Goal: Download file/media

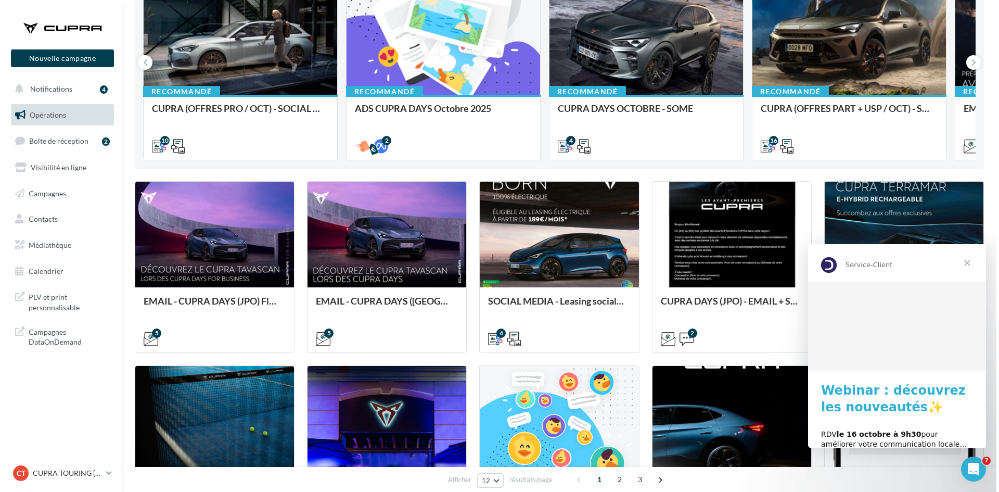
scroll to position [156, 0]
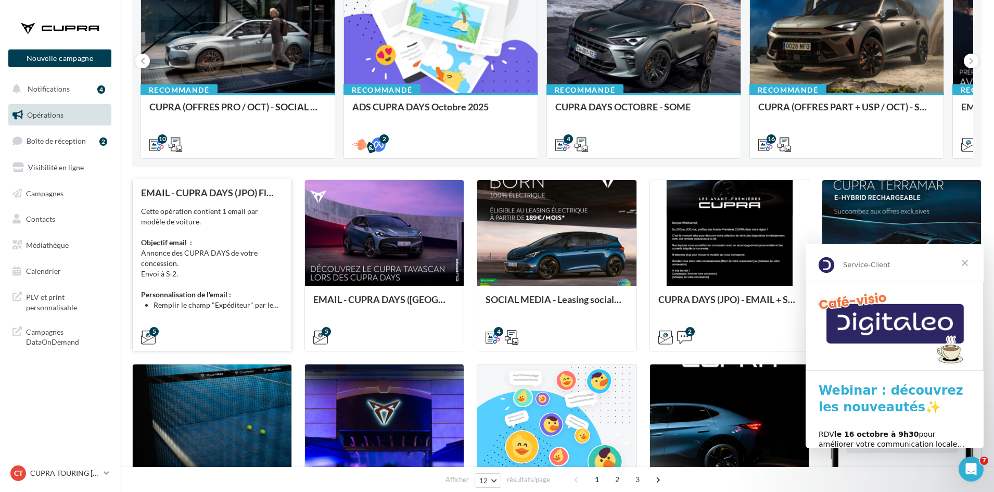
click at [235, 293] on div "Cette opération contient 1 email par modèle de voiture. Objectif email : Annonc…" at bounding box center [212, 258] width 142 height 104
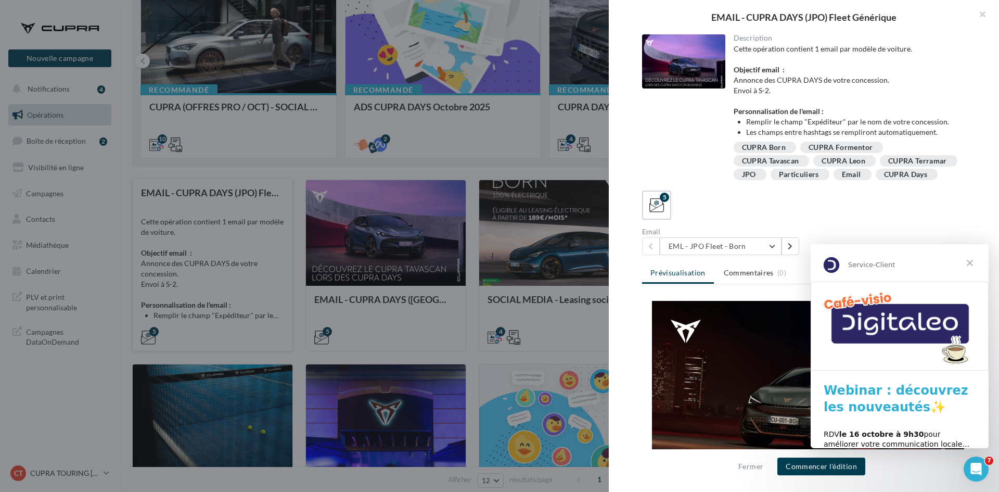
scroll to position [0, 0]
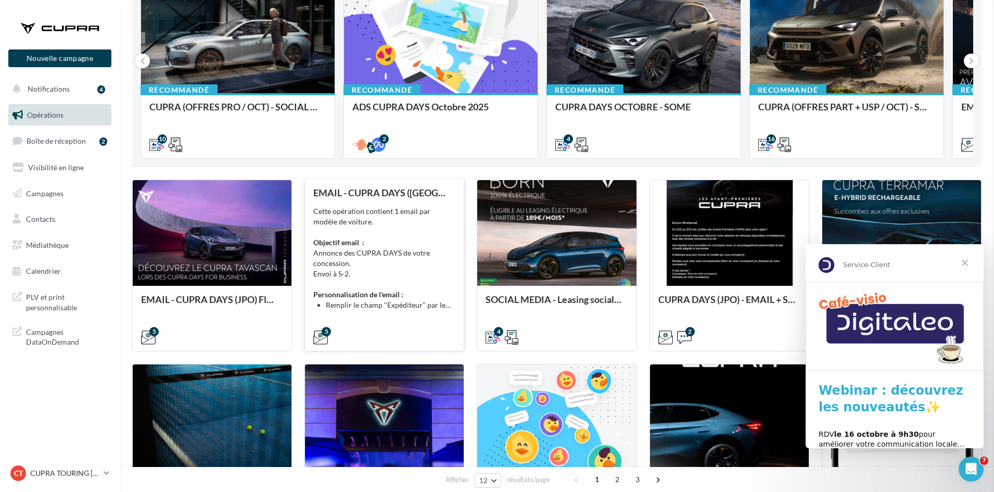
click at [376, 311] on div "EMAIL - CUPRA DAYS (JPO) Private Générique Cette opération contient 1 email par…" at bounding box center [384, 264] width 142 height 154
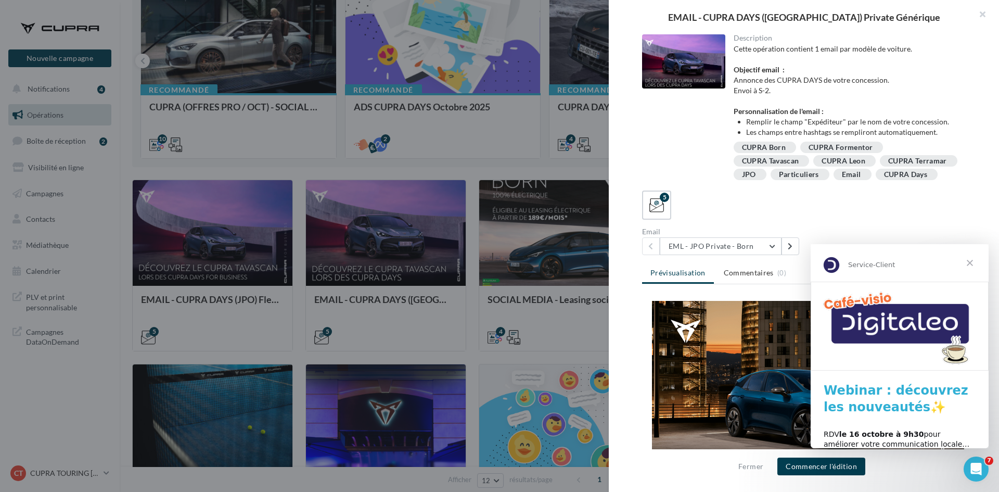
click at [970, 256] on span "Fermer" at bounding box center [969, 262] width 37 height 37
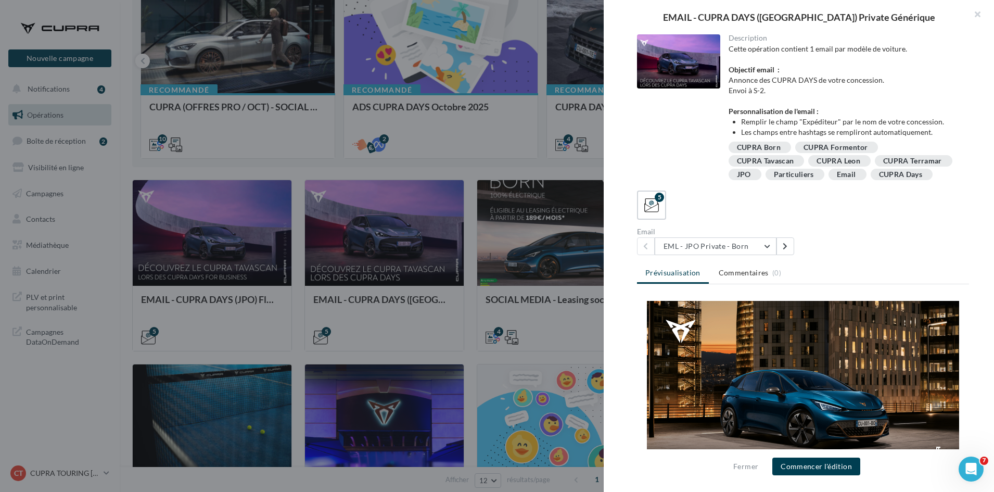
click at [514, 166] on div at bounding box center [497, 246] width 994 height 492
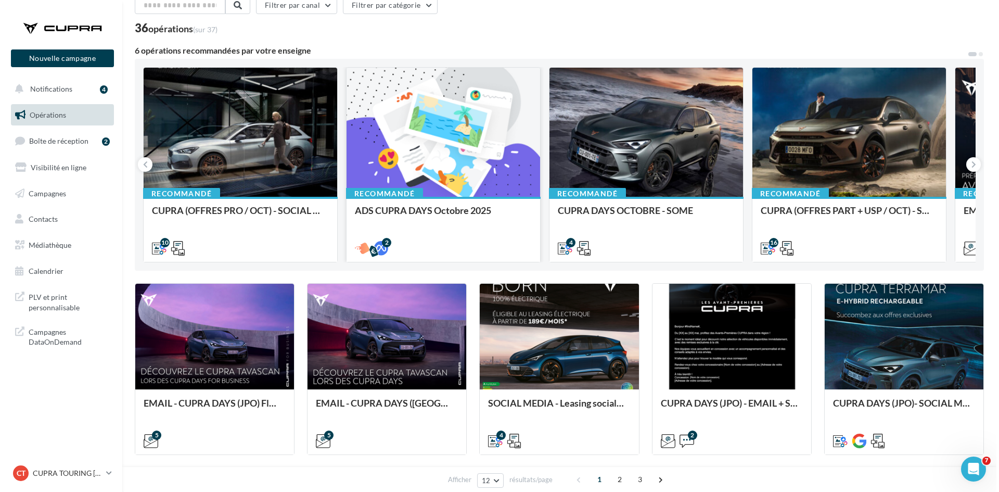
scroll to position [52, 0]
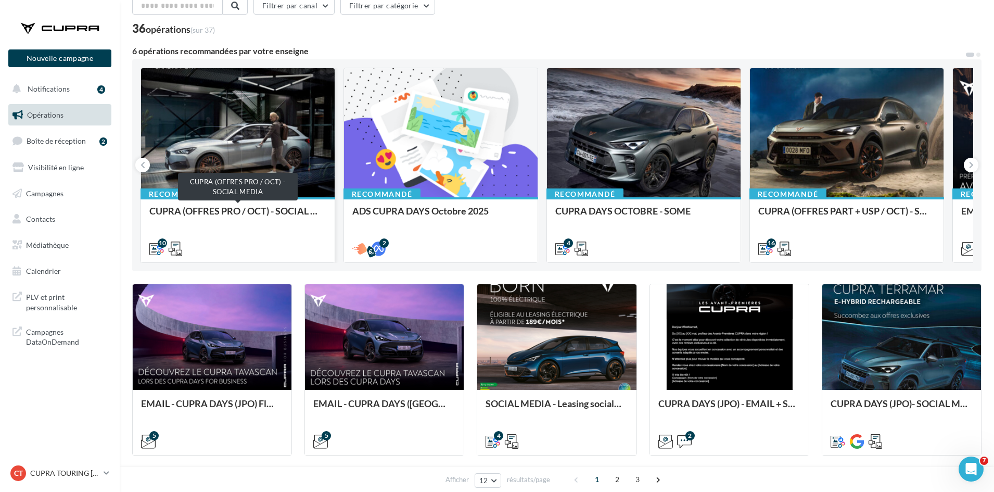
click at [234, 220] on div "CUPRA (OFFRES PRO / OCT) - SOCIAL MEDIA" at bounding box center [237, 215] width 177 height 21
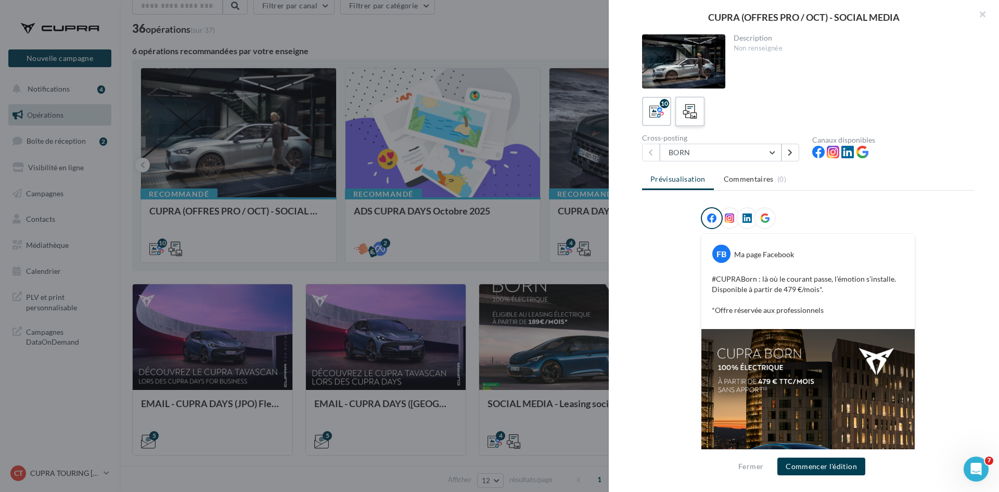
click at [697, 113] on icon at bounding box center [690, 111] width 15 height 15
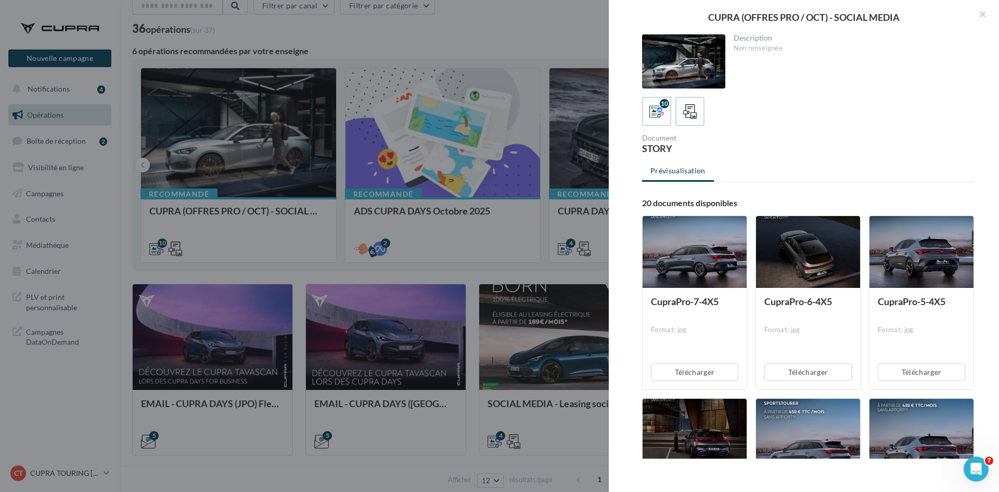
scroll to position [104, 0]
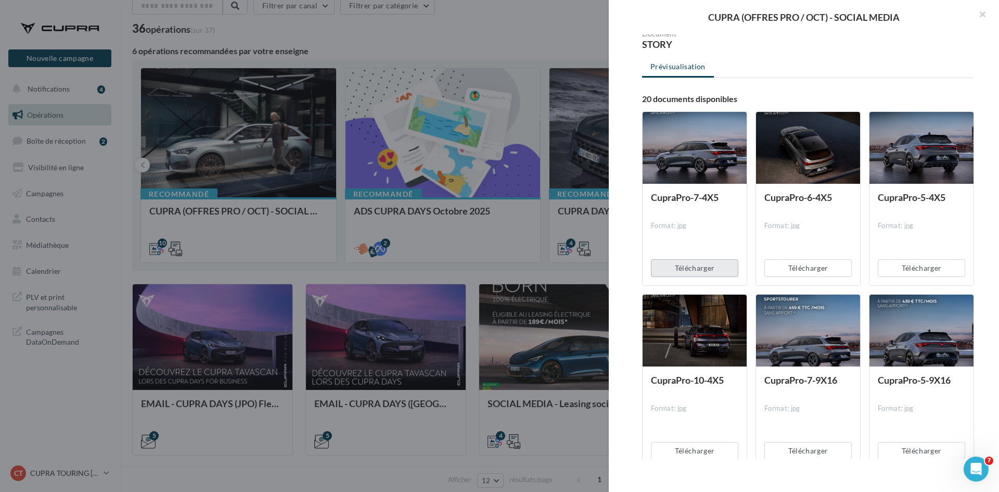
drag, startPoint x: 708, startPoint y: 268, endPoint x: 778, endPoint y: 269, distance: 70.2
click at [708, 268] on button "Télécharger" at bounding box center [694, 268] width 87 height 18
click at [814, 272] on button "Télécharger" at bounding box center [807, 268] width 87 height 18
click at [912, 263] on button "Télécharger" at bounding box center [921, 268] width 87 height 18
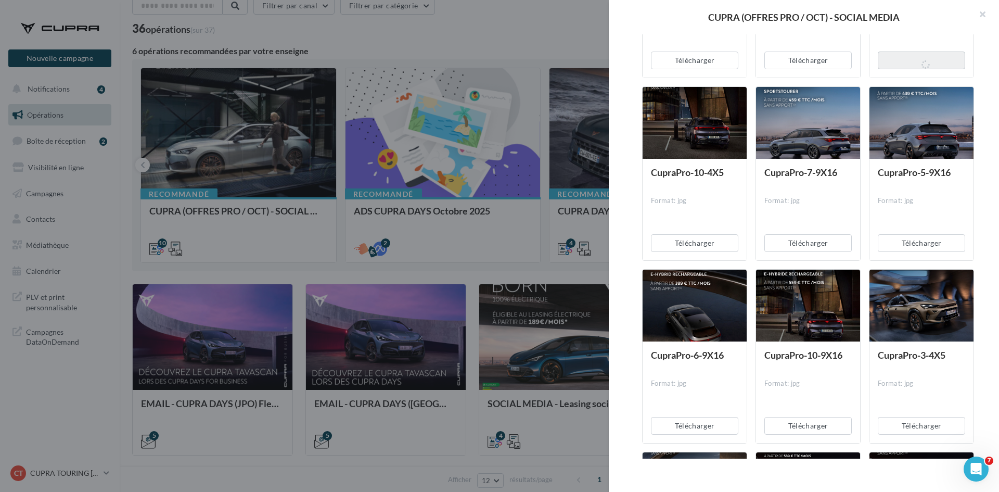
scroll to position [312, 0]
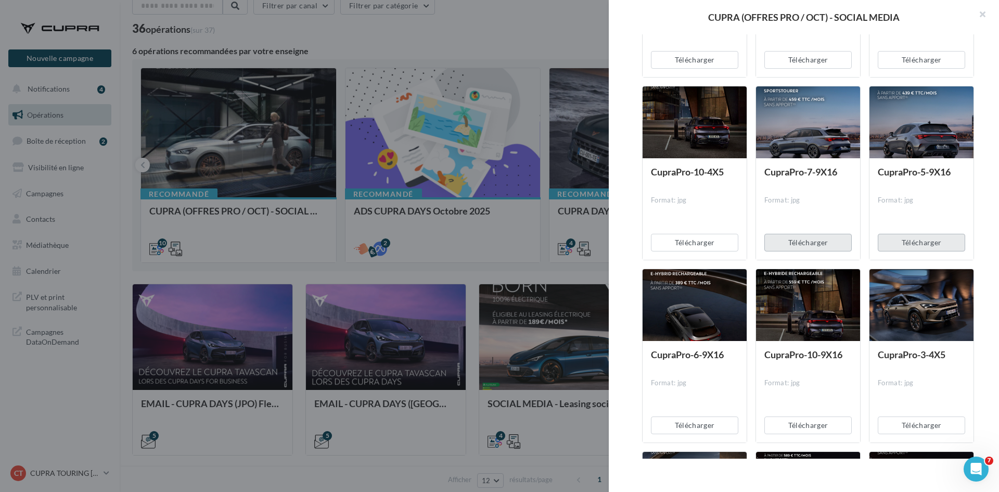
drag, startPoint x: 911, startPoint y: 241, endPoint x: 842, endPoint y: 243, distance: 69.2
click at [911, 241] on button "Télécharger" at bounding box center [921, 243] width 87 height 18
drag, startPoint x: 800, startPoint y: 243, endPoint x: 749, endPoint y: 244, distance: 50.5
click at [799, 244] on button "Télécharger" at bounding box center [807, 243] width 87 height 18
click at [716, 243] on button "Télécharger" at bounding box center [694, 243] width 87 height 18
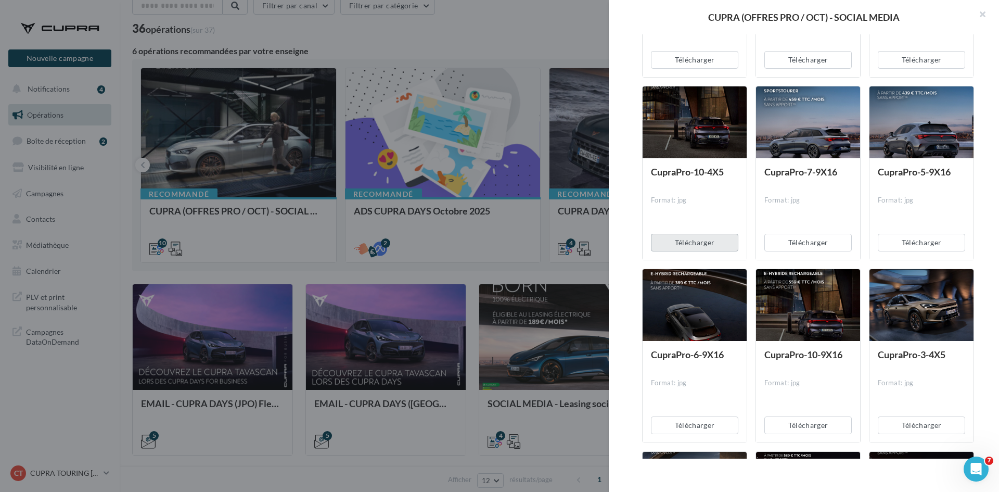
scroll to position [520, 0]
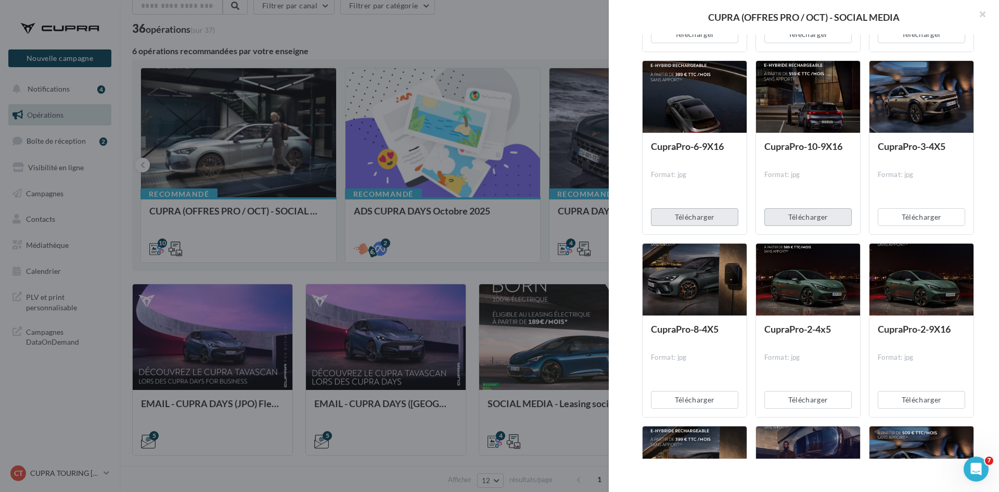
drag, startPoint x: 705, startPoint y: 218, endPoint x: 781, endPoint y: 215, distance: 76.0
click at [705, 218] on button "Télécharger" at bounding box center [694, 217] width 87 height 18
drag, startPoint x: 803, startPoint y: 213, endPoint x: 830, endPoint y: 213, distance: 26.5
click at [805, 213] on button "Télécharger" at bounding box center [807, 217] width 87 height 18
click at [929, 215] on button "Télécharger" at bounding box center [921, 217] width 87 height 18
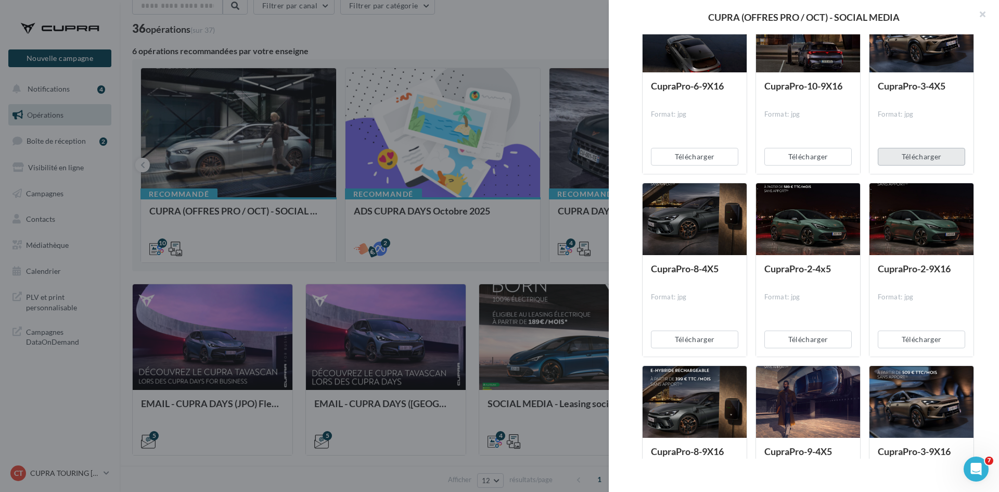
scroll to position [676, 0]
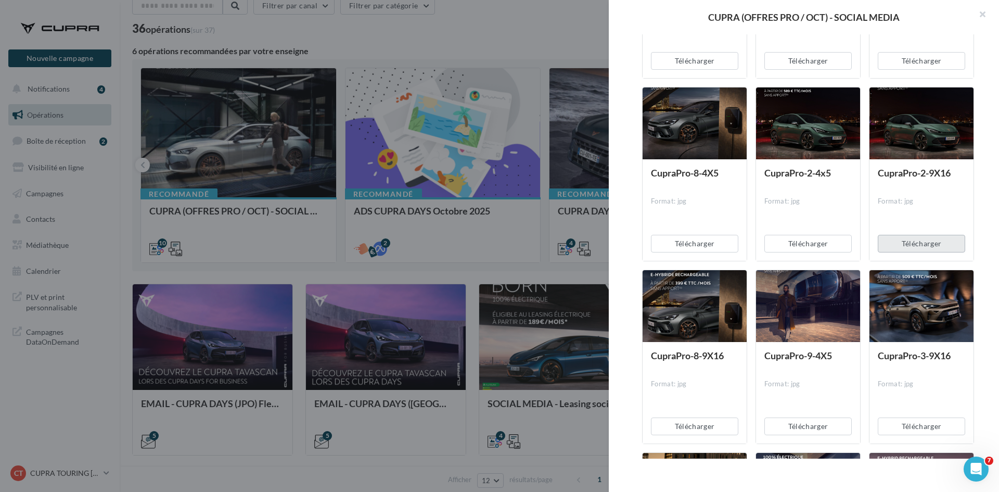
drag, startPoint x: 915, startPoint y: 240, endPoint x: 830, endPoint y: 253, distance: 86.3
click at [906, 251] on button "Télécharger" at bounding box center [921, 244] width 87 height 18
drag, startPoint x: 784, startPoint y: 243, endPoint x: 713, endPoint y: 242, distance: 71.8
click at [783, 243] on button "Télécharger" at bounding box center [807, 244] width 87 height 18
click at [694, 242] on button "Télécharger" at bounding box center [694, 244] width 87 height 18
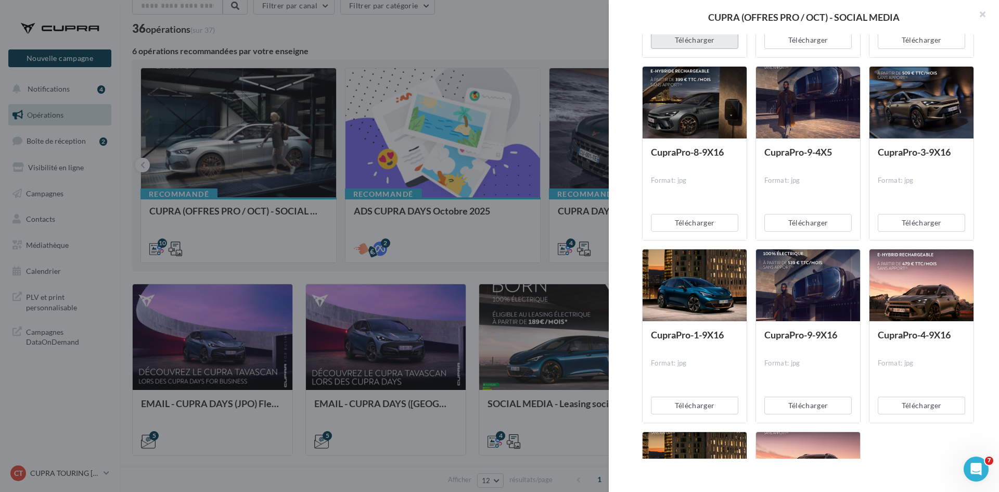
scroll to position [884, 0]
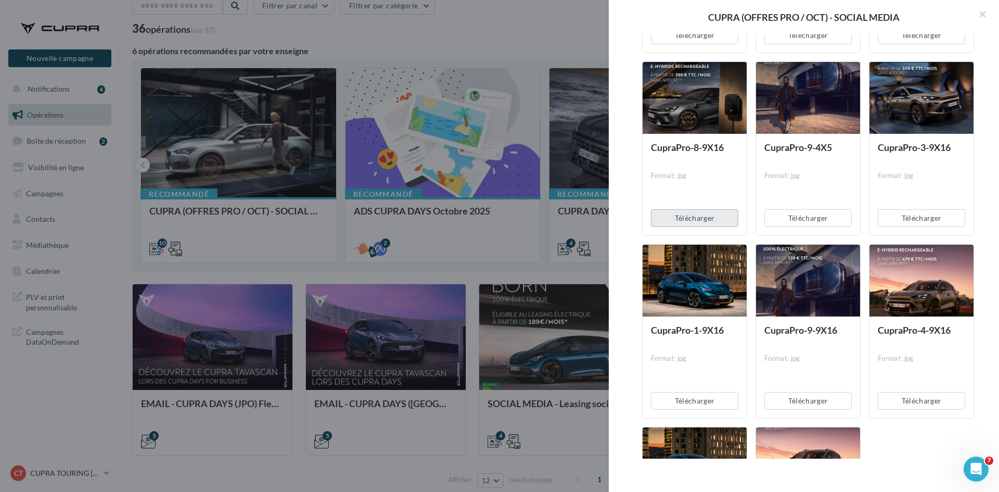
drag, startPoint x: 697, startPoint y: 213, endPoint x: 744, endPoint y: 213, distance: 47.3
click at [697, 213] on button "Télécharger" at bounding box center [694, 218] width 87 height 18
drag, startPoint x: 806, startPoint y: 214, endPoint x: 893, endPoint y: 213, distance: 87.4
click at [807, 214] on button "Télécharger" at bounding box center [807, 218] width 87 height 18
click at [911, 213] on button "Télécharger" at bounding box center [921, 218] width 87 height 18
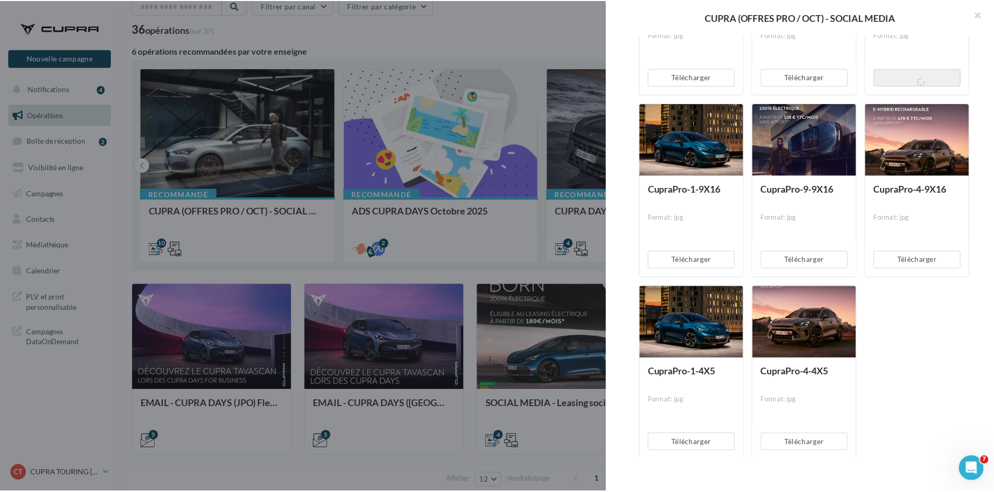
scroll to position [1040, 0]
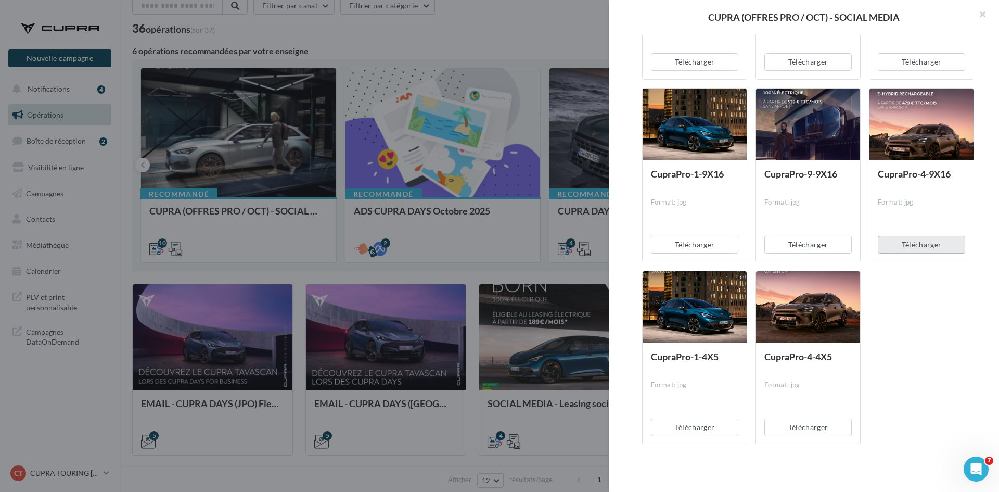
click at [904, 242] on button "Télécharger" at bounding box center [921, 245] width 87 height 18
drag, startPoint x: 824, startPoint y: 241, endPoint x: 763, endPoint y: 247, distance: 61.7
click at [821, 241] on button "Télécharger" at bounding box center [807, 245] width 87 height 18
click at [711, 247] on button "Télécharger" at bounding box center [694, 245] width 87 height 18
drag, startPoint x: 702, startPoint y: 423, endPoint x: 795, endPoint y: 435, distance: 94.4
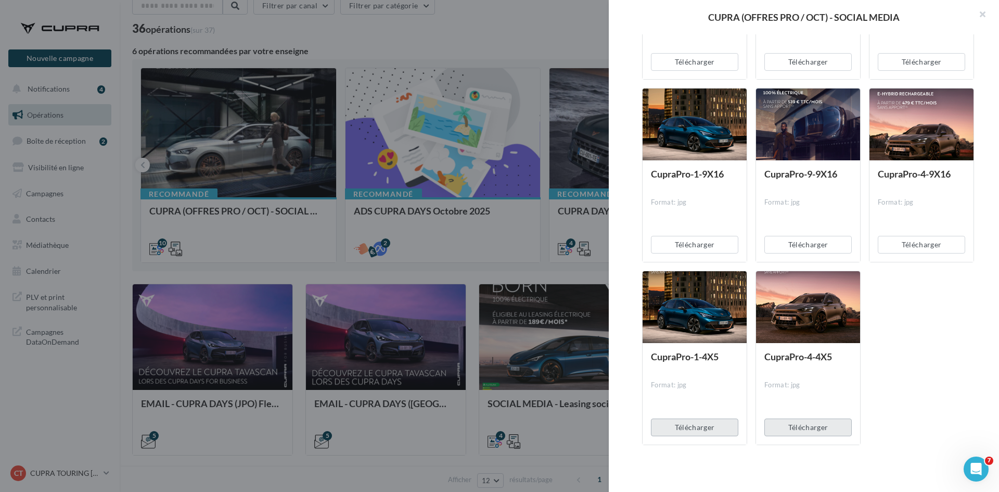
click at [704, 424] on button "Télécharger" at bounding box center [694, 427] width 87 height 18
drag, startPoint x: 805, startPoint y: 435, endPoint x: 813, endPoint y: 434, distance: 7.9
click at [805, 435] on button "Télécharger" at bounding box center [807, 427] width 87 height 18
click at [526, 273] on div at bounding box center [499, 246] width 999 height 492
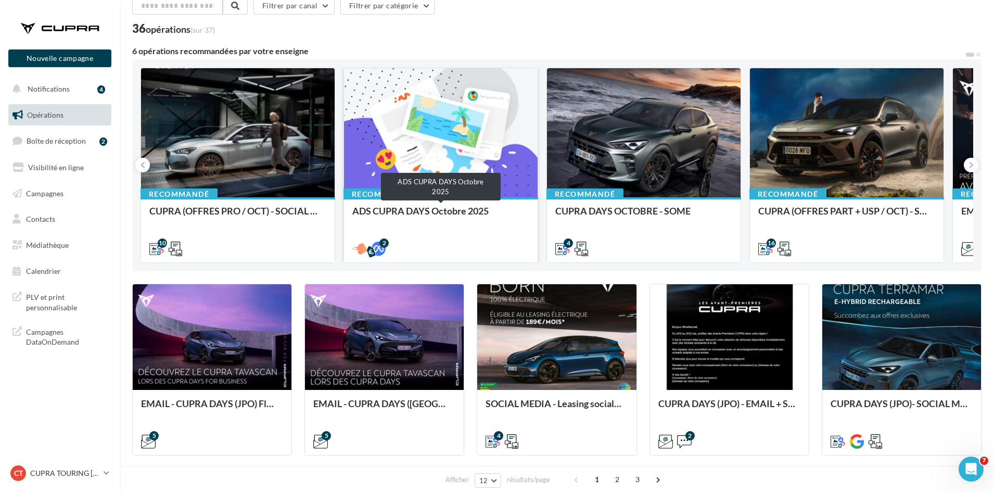
click at [460, 223] on div "ADS CUPRA DAYS Octobre 2025" at bounding box center [440, 215] width 177 height 21
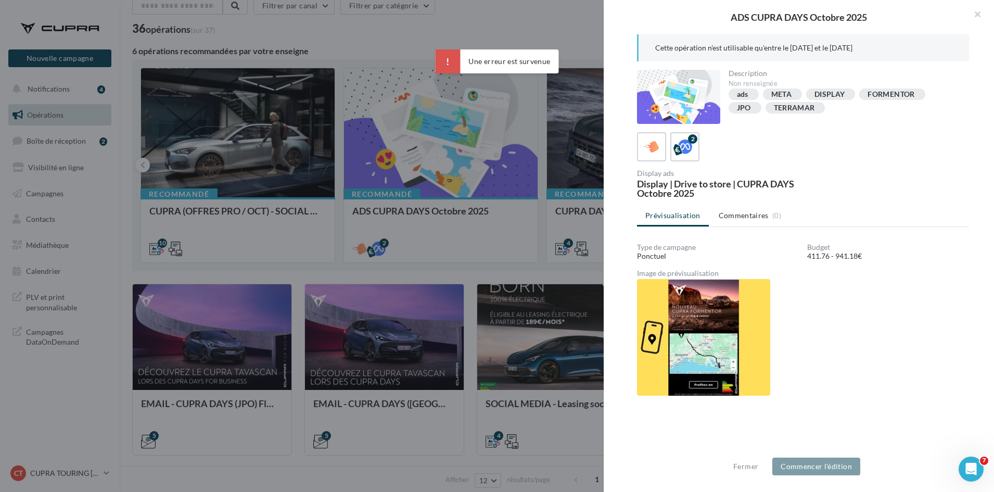
click at [539, 272] on div at bounding box center [497, 246] width 994 height 492
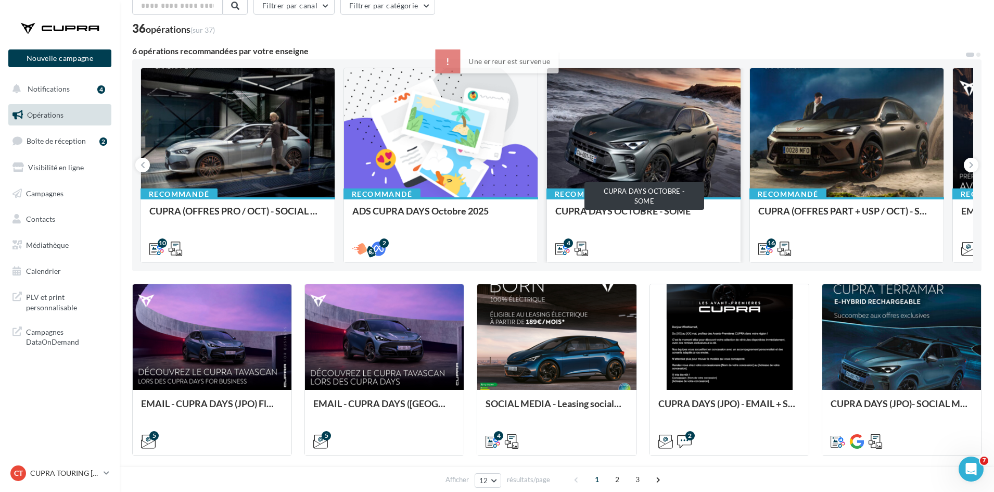
click at [587, 205] on div "CUPRA DAYS OCTOBRE - SOME" at bounding box center [643, 215] width 177 height 21
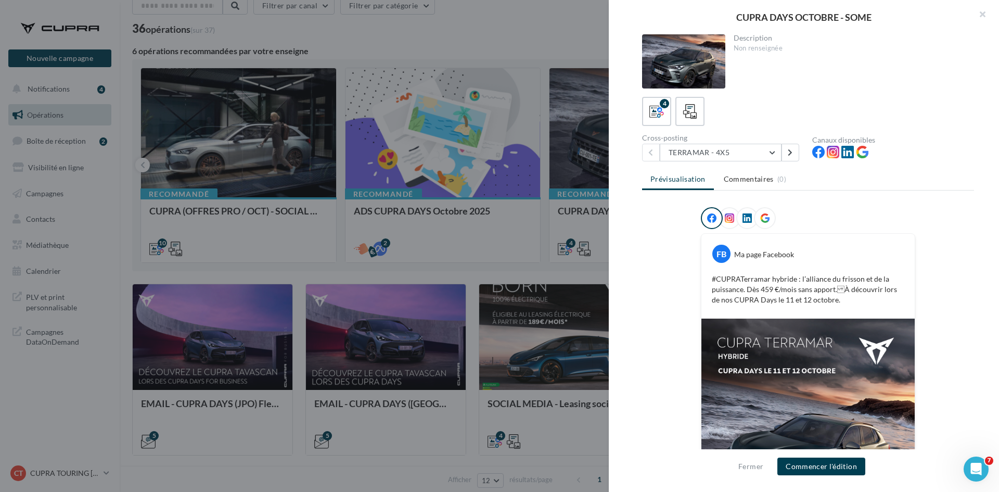
click at [522, 271] on div at bounding box center [499, 246] width 999 height 492
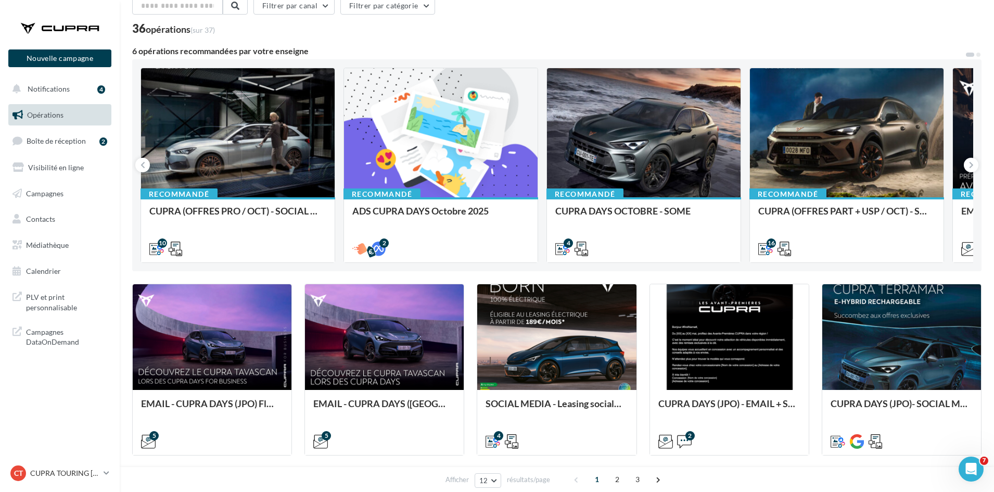
scroll to position [0, 0]
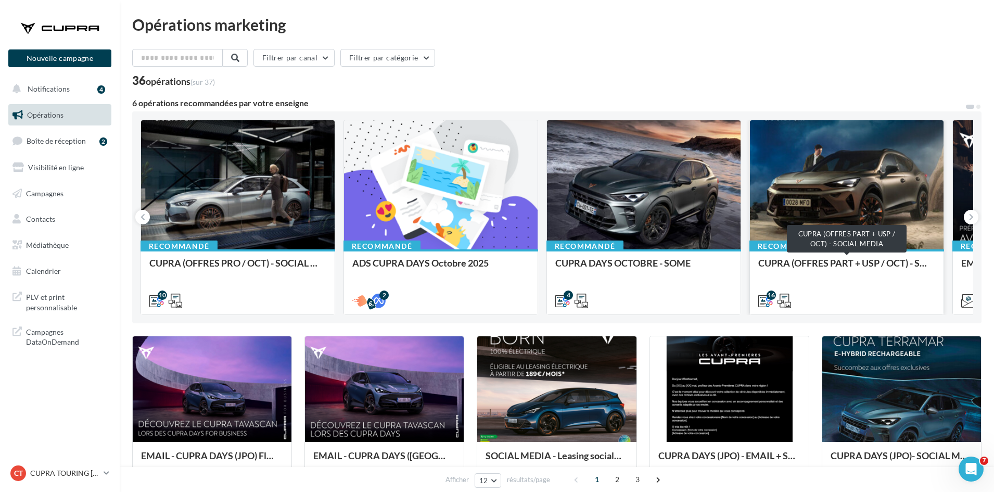
click at [830, 272] on div "CUPRA (OFFRES PART + USP / OCT) - SOCIAL MEDIA" at bounding box center [846, 268] width 177 height 21
click at [973, 220] on button at bounding box center [970, 217] width 15 height 15
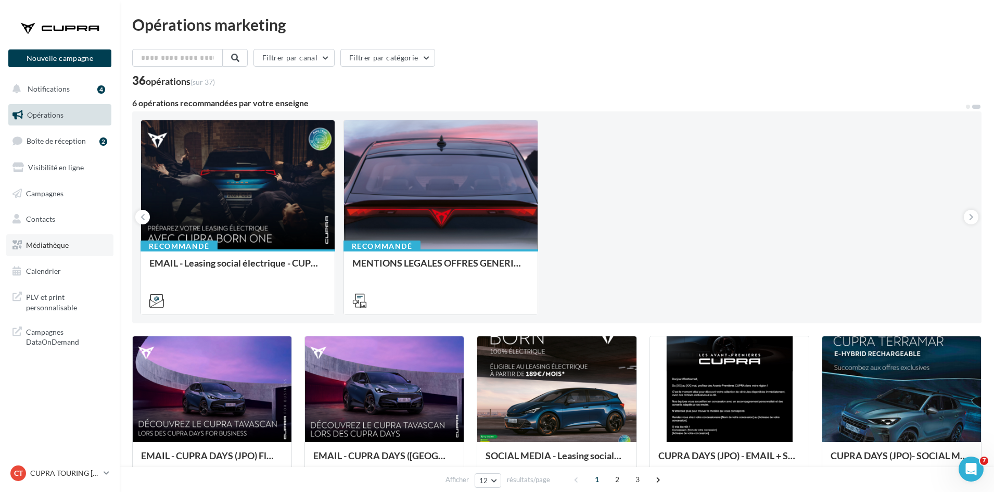
click at [49, 249] on link "Médiathèque" at bounding box center [59, 245] width 107 height 22
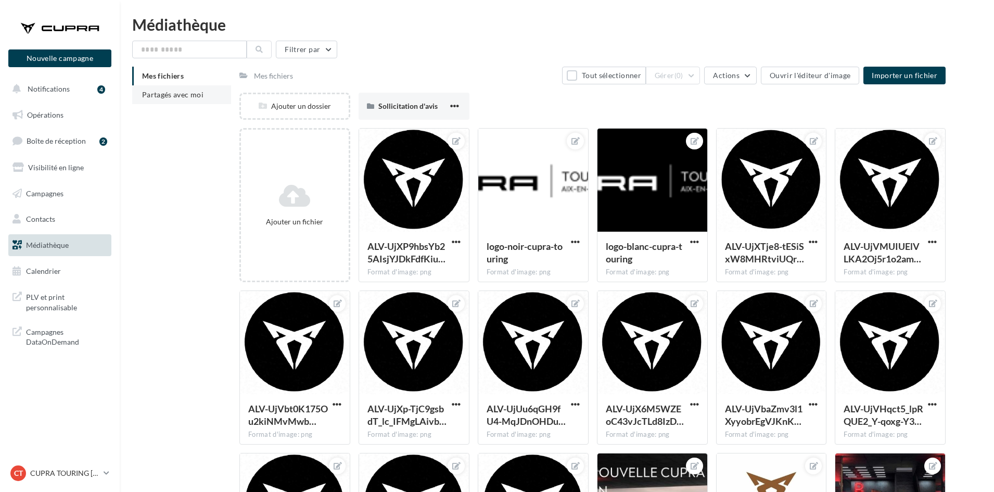
click at [168, 87] on li "Partagés avec moi" at bounding box center [181, 94] width 99 height 19
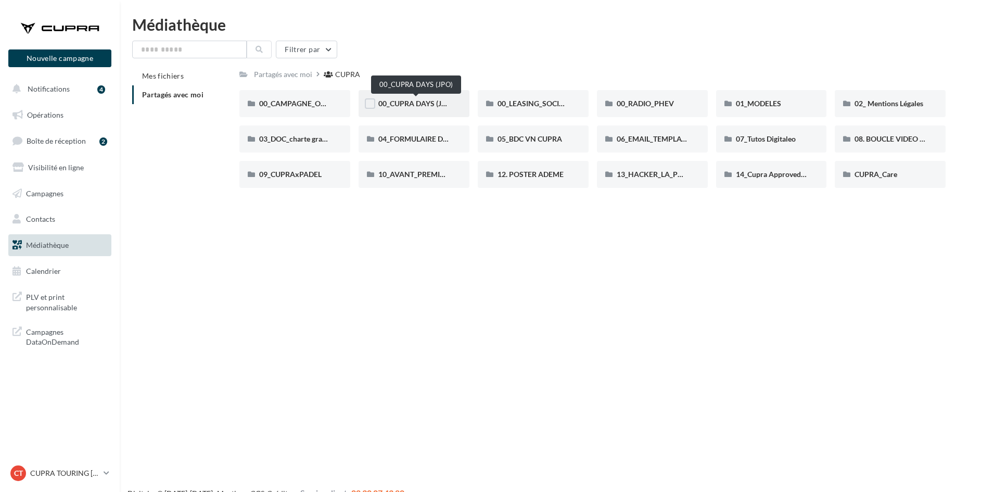
click at [399, 102] on span "00_CUPRA DAYS (JPO)" at bounding box center [415, 103] width 75 height 9
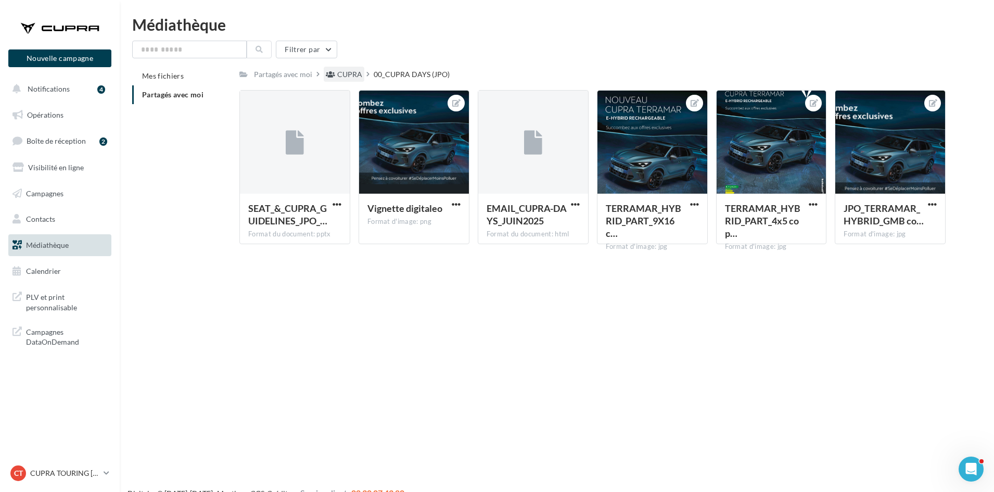
click at [349, 78] on div "CUPRA" at bounding box center [349, 74] width 25 height 10
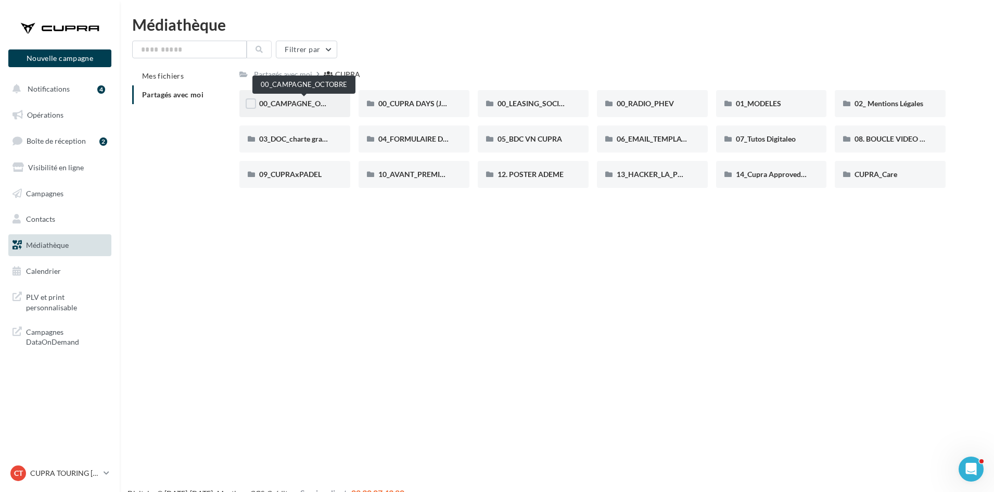
click at [319, 108] on span "00_CAMPAGNE_OCTOBRE" at bounding box center [303, 103] width 89 height 9
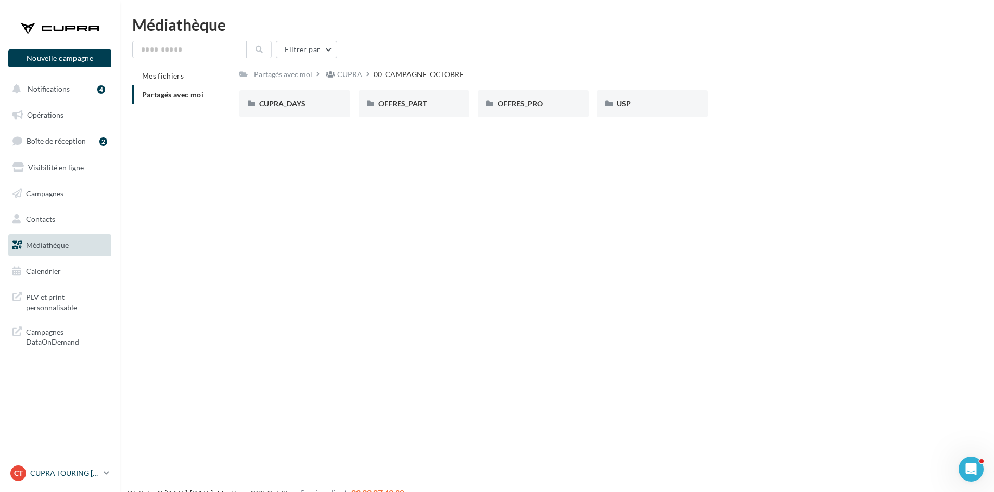
click at [62, 469] on p "CUPRA TOURING [GEOGRAPHIC_DATA]" at bounding box center [64, 473] width 69 height 10
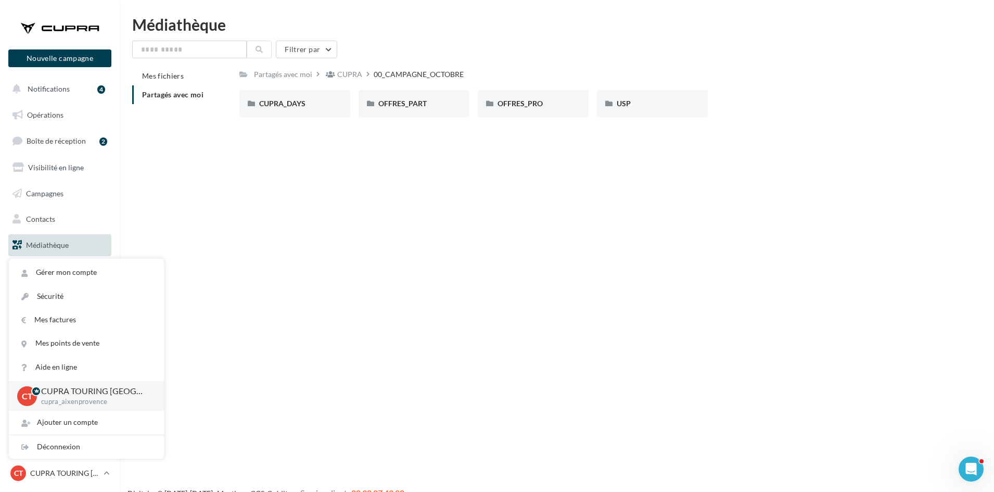
click at [184, 207] on div "Nouvelle campagne Nouvelle campagne Notifications 4 Opérations Boîte de récepti…" at bounding box center [497, 263] width 994 height 492
